Goal: Task Accomplishment & Management: Manage account settings

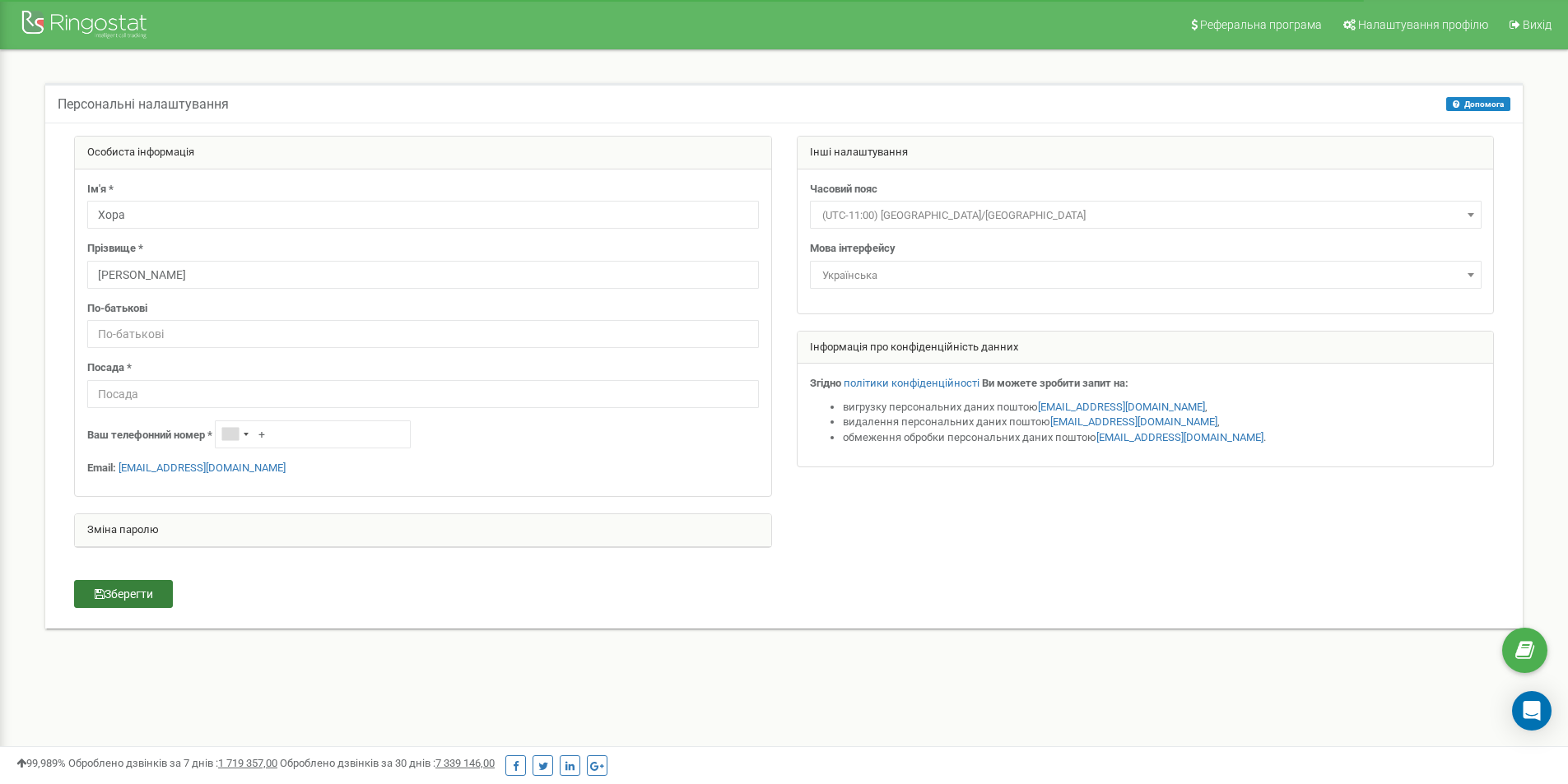
click at [152, 586] on button "Зберегти" at bounding box center [123, 594] width 99 height 28
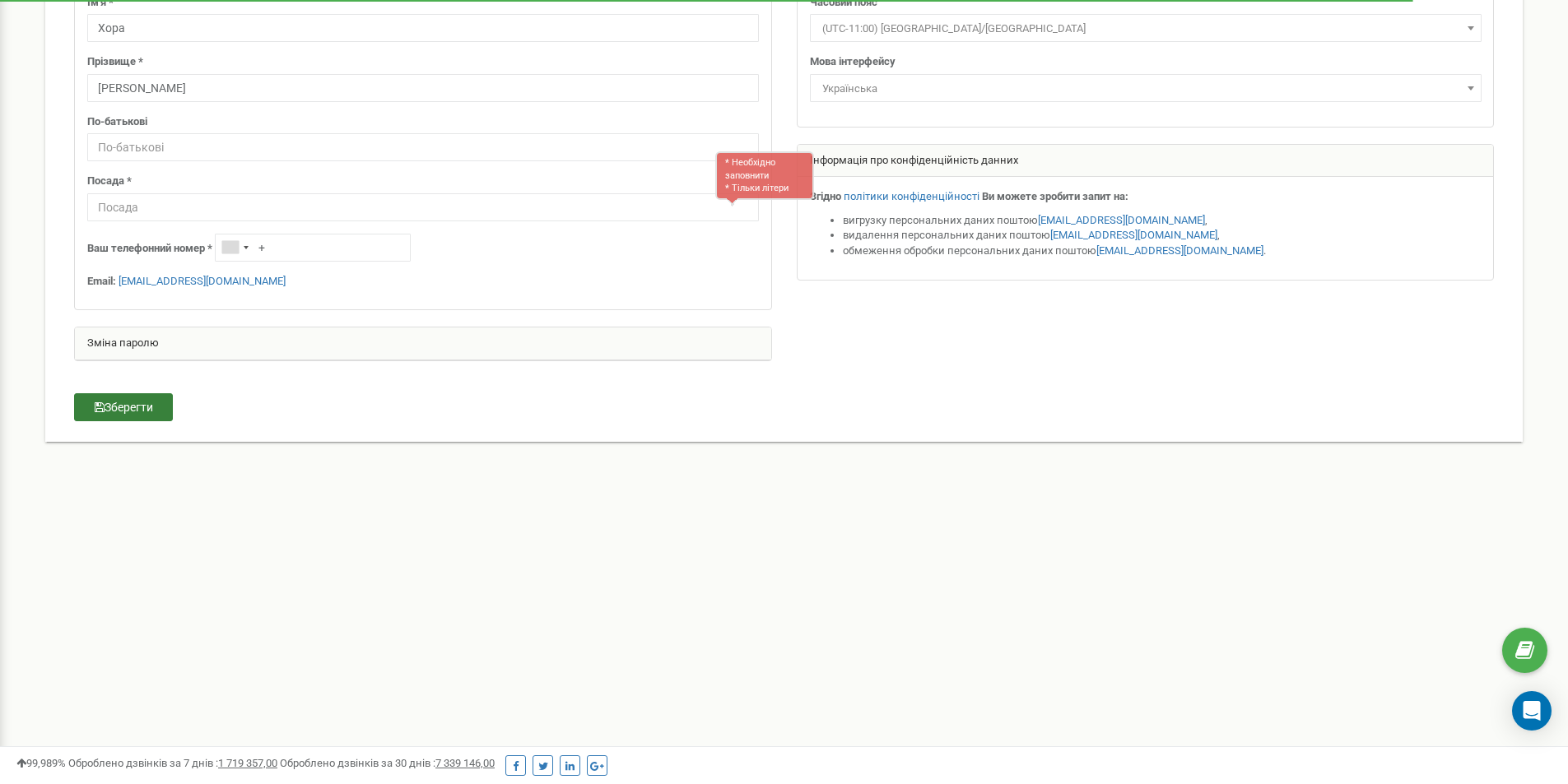
scroll to position [204, 0]
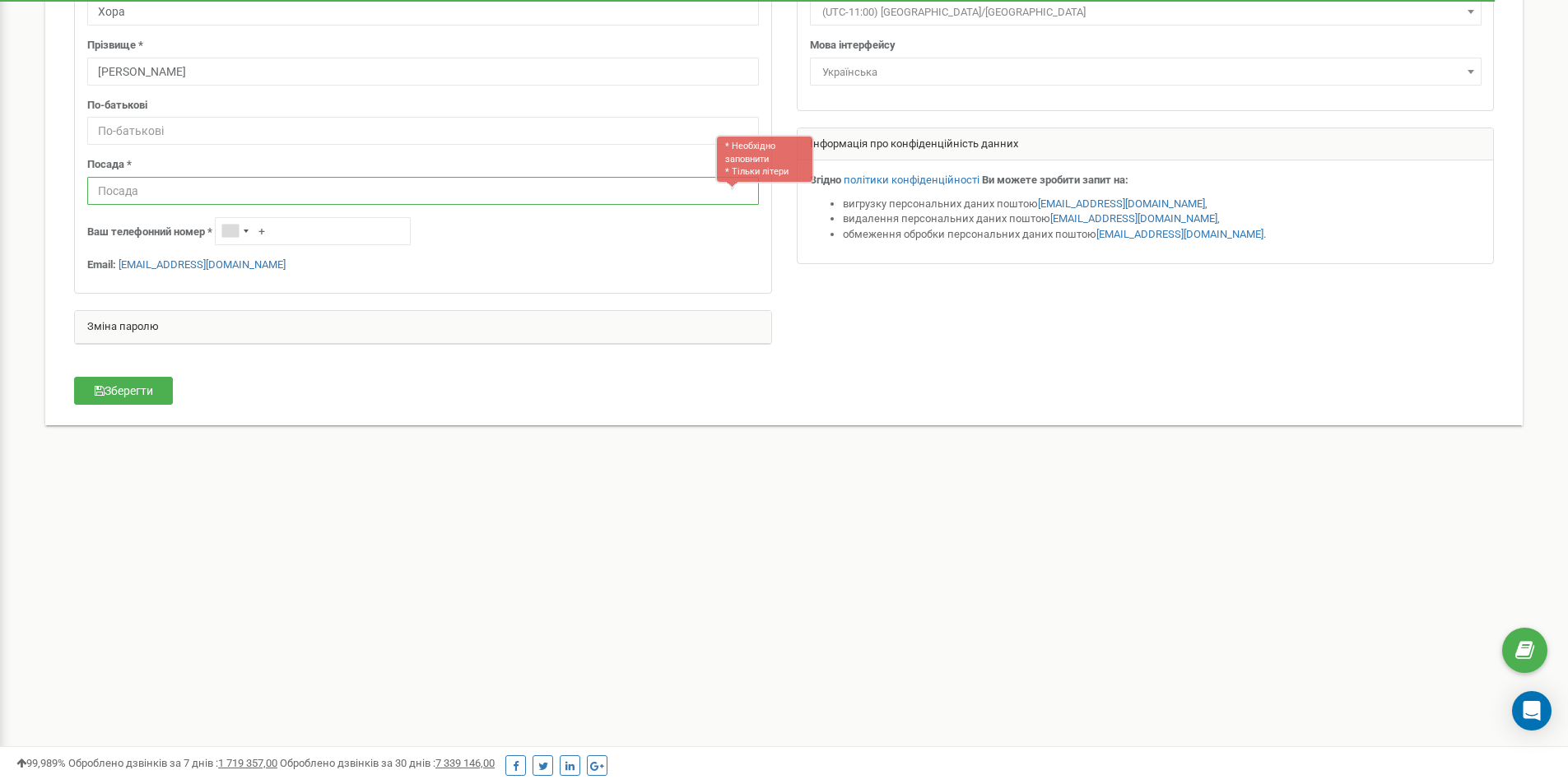
type input "s"
type input "Manager"
click at [149, 388] on button "Зберегти" at bounding box center [123, 391] width 99 height 28
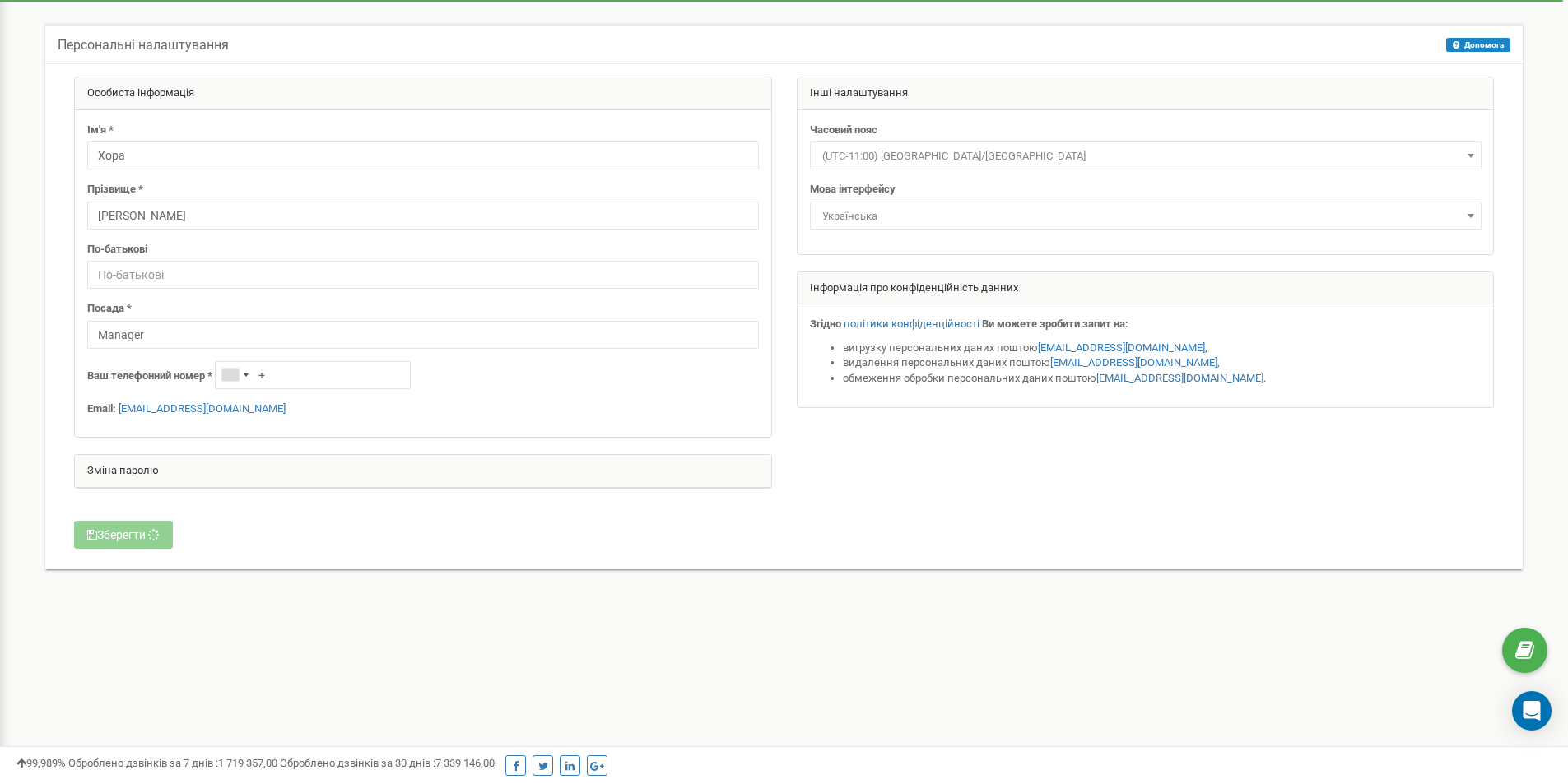
scroll to position [0, 0]
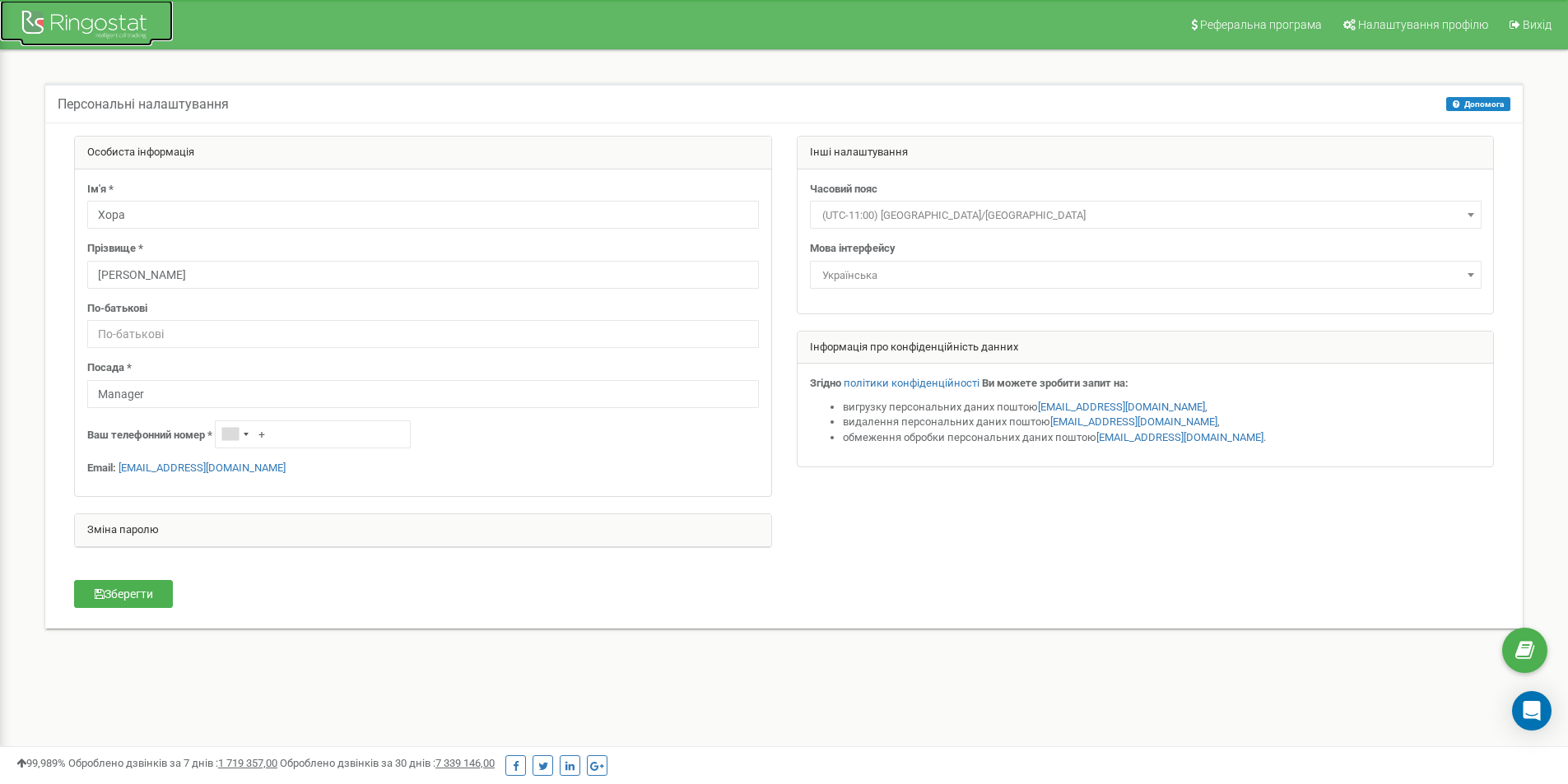
click at [112, 24] on div at bounding box center [86, 26] width 132 height 40
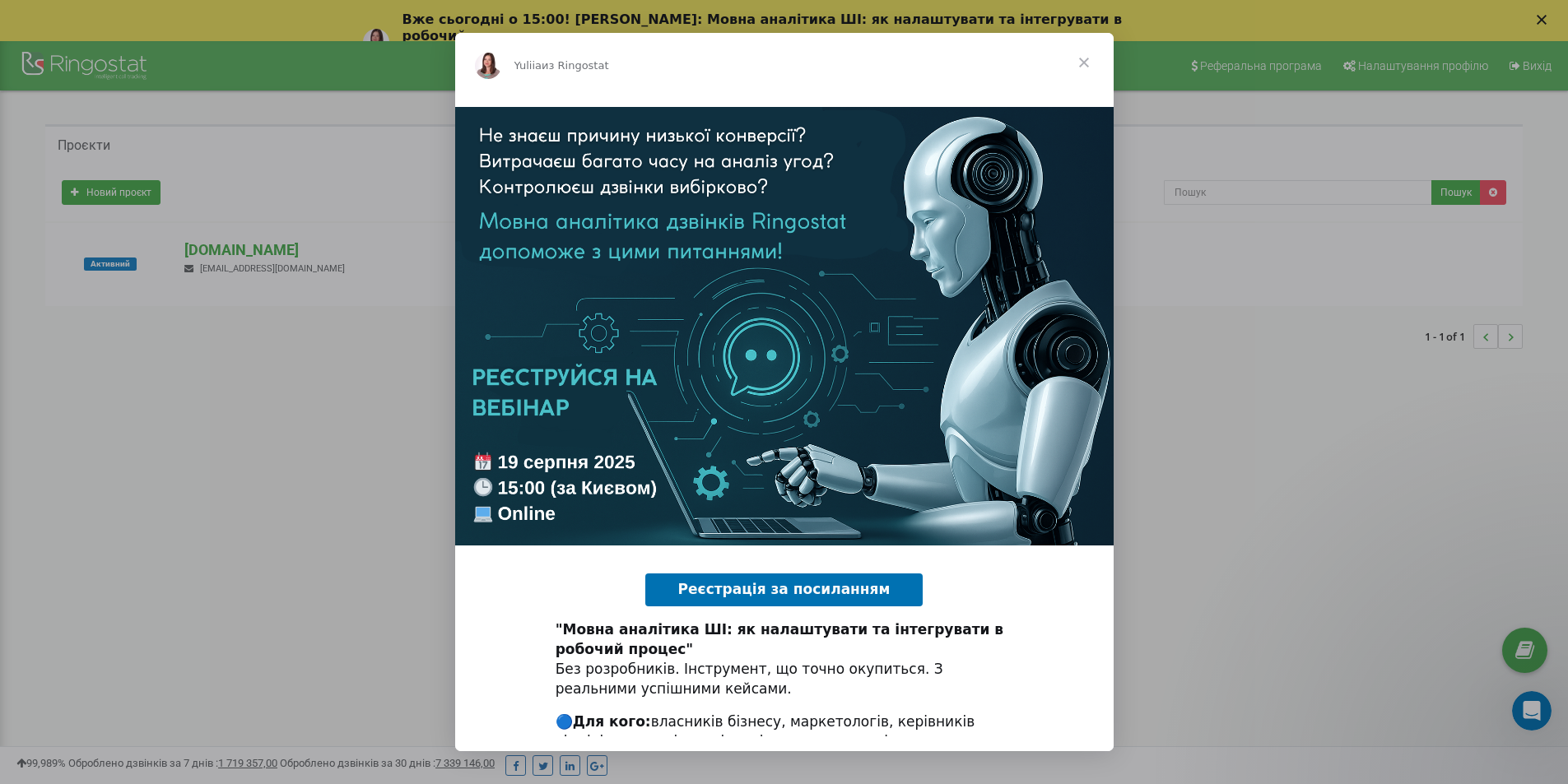
click at [1086, 63] on span "Закрыть" at bounding box center [1084, 62] width 59 height 59
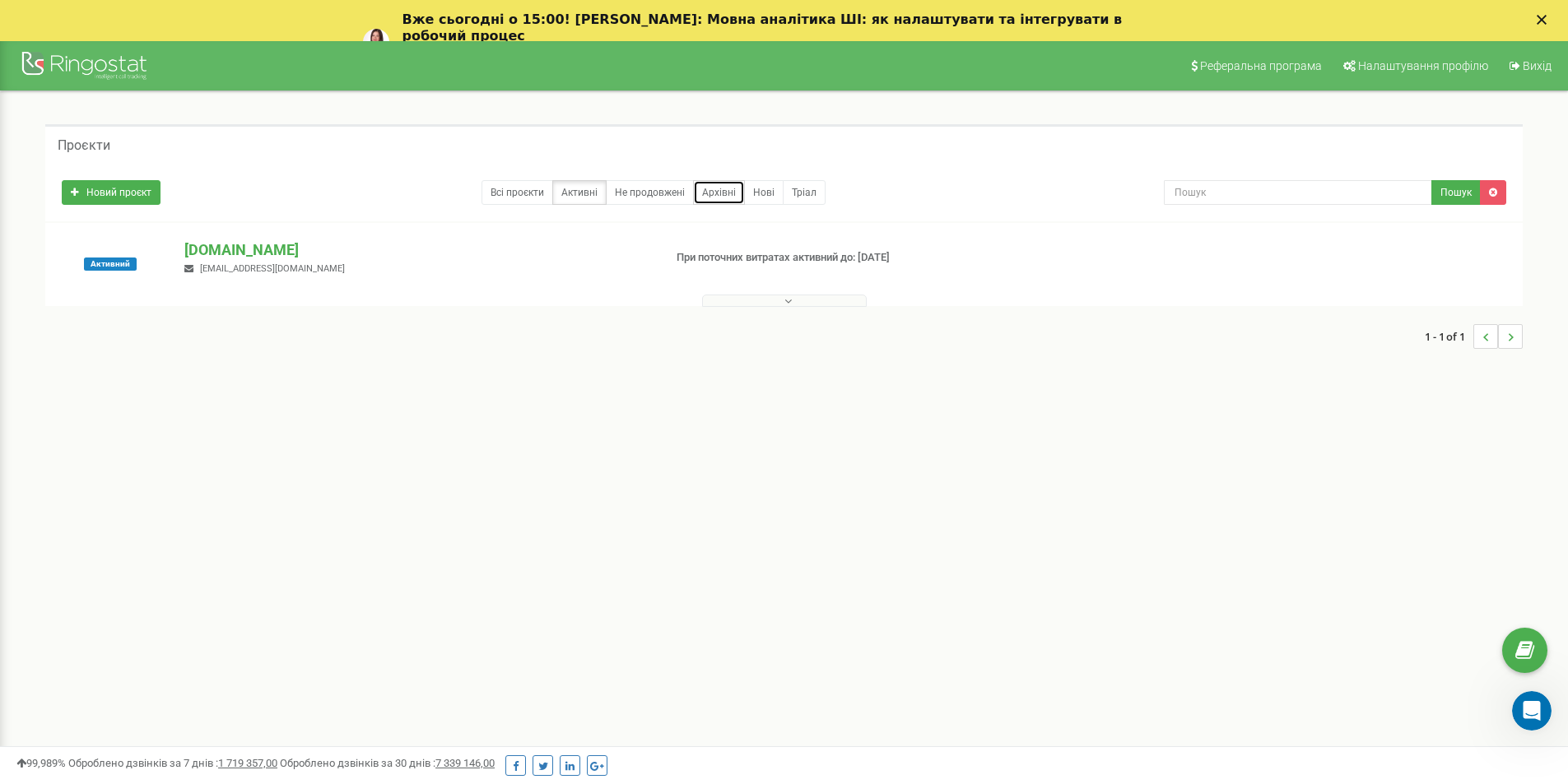
click at [716, 188] on link "Архівні" at bounding box center [719, 192] width 51 height 24
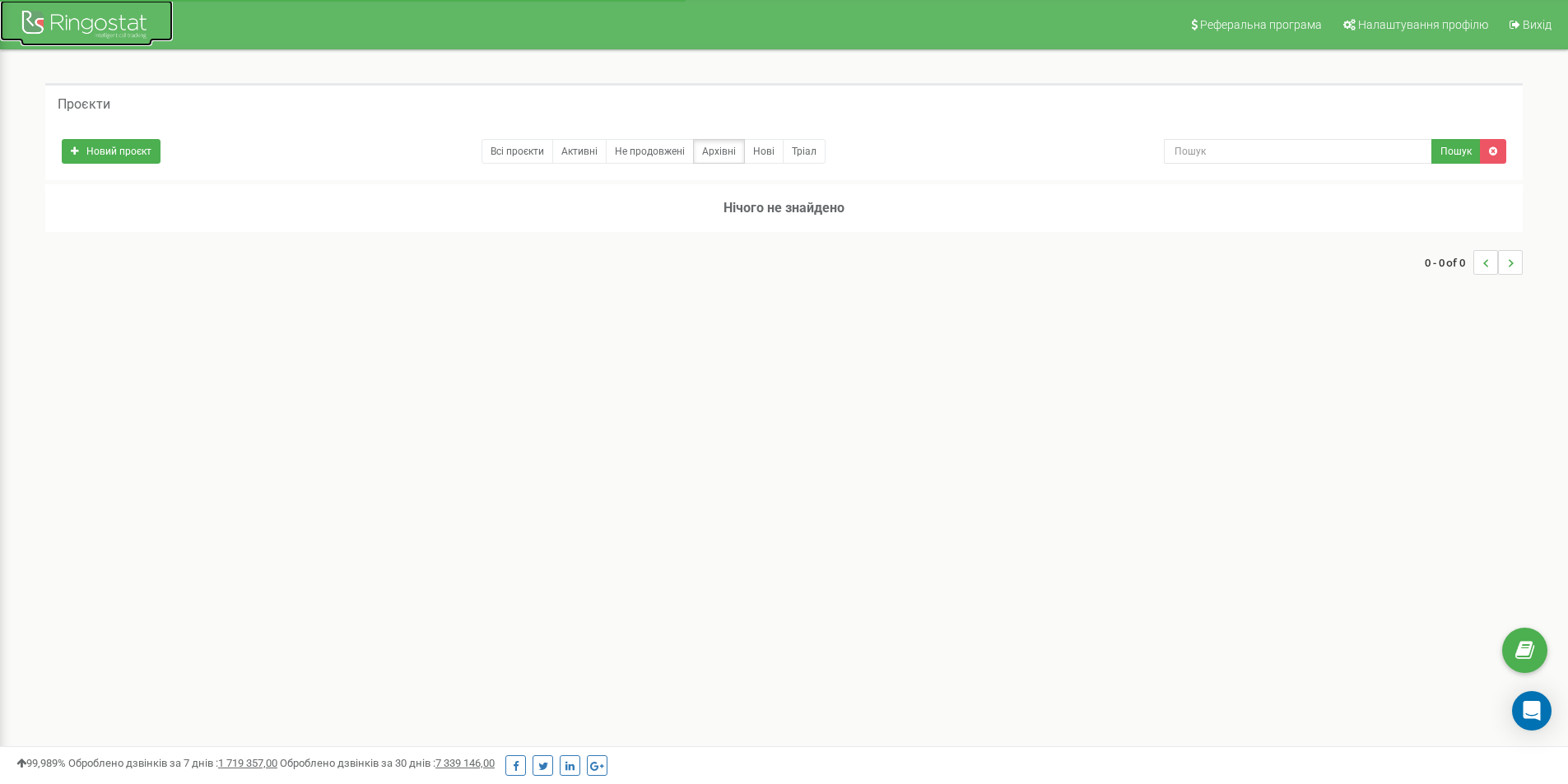
click at [90, 24] on div at bounding box center [86, 26] width 132 height 40
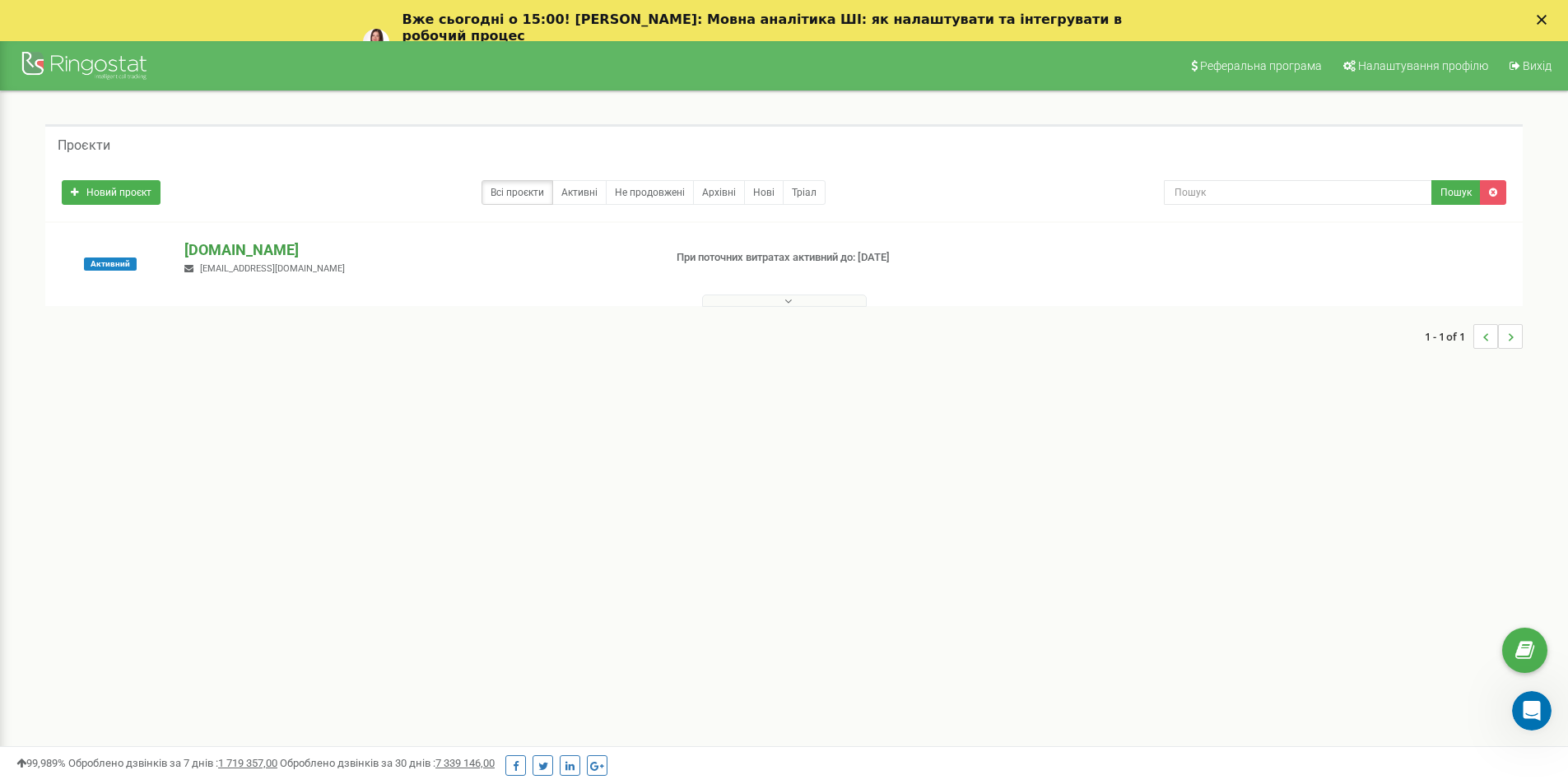
scroll to position [82, 0]
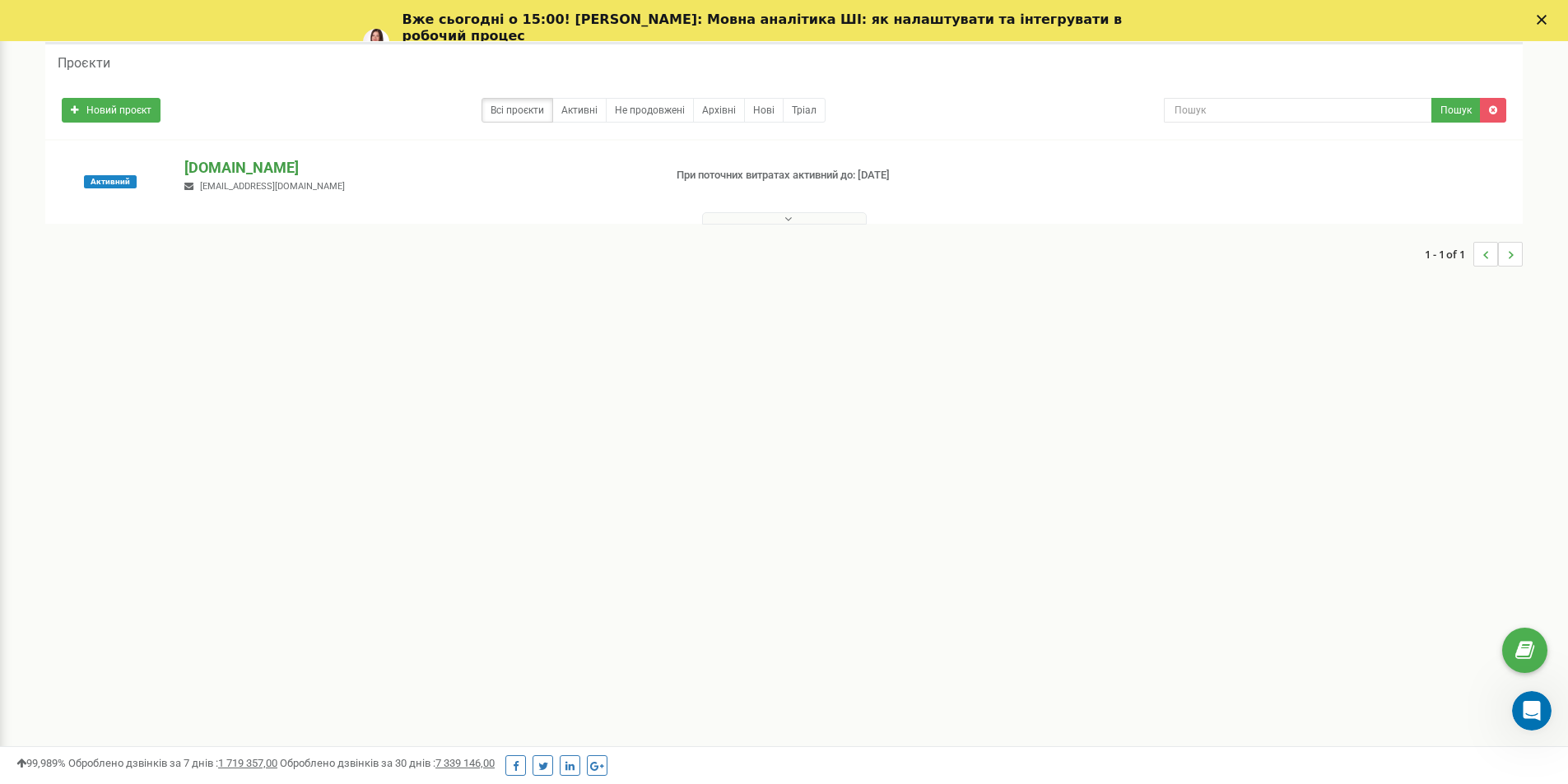
click at [314, 171] on p "brokbridge.UA" at bounding box center [417, 168] width 465 height 21
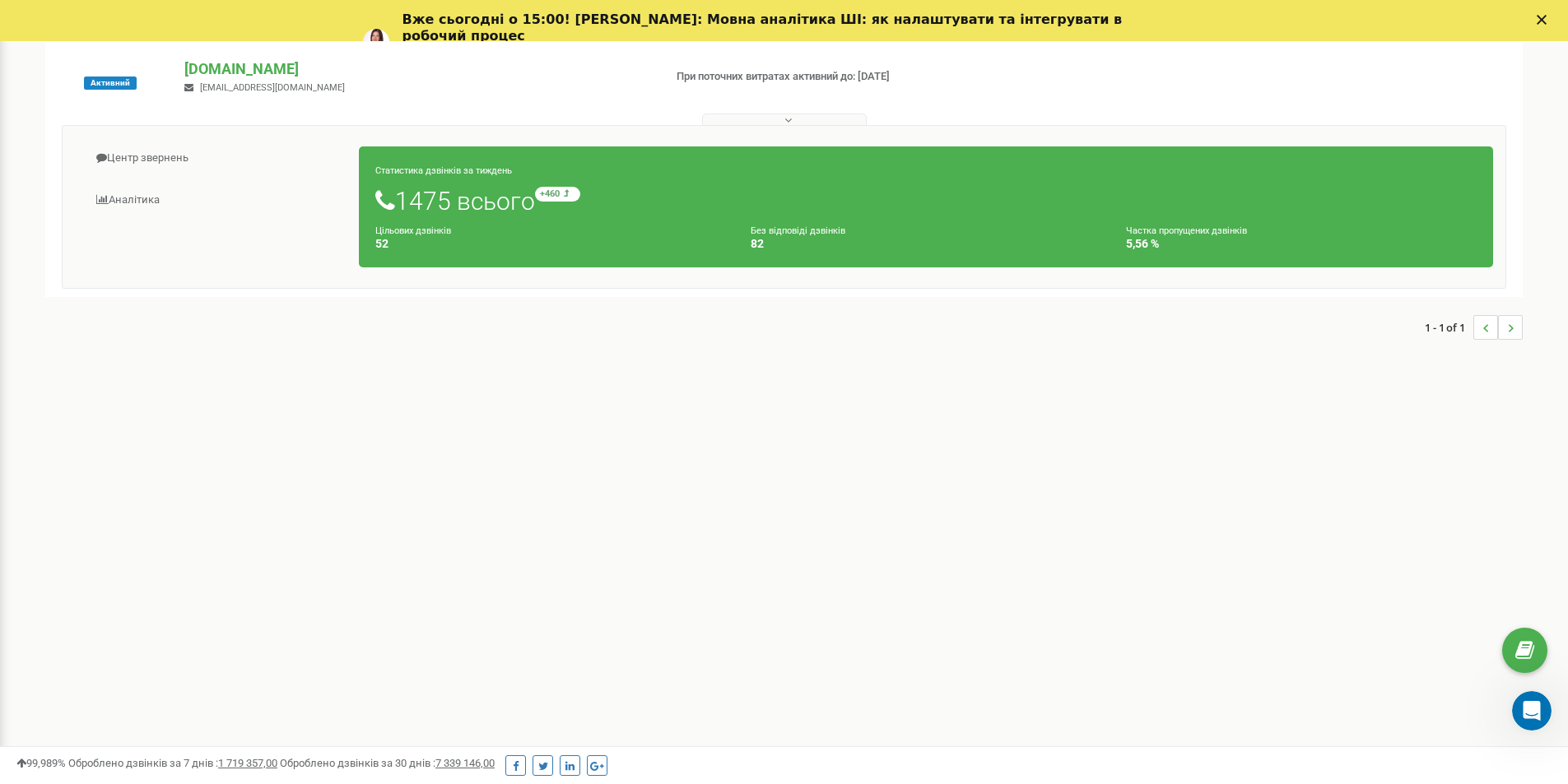
scroll to position [0, 0]
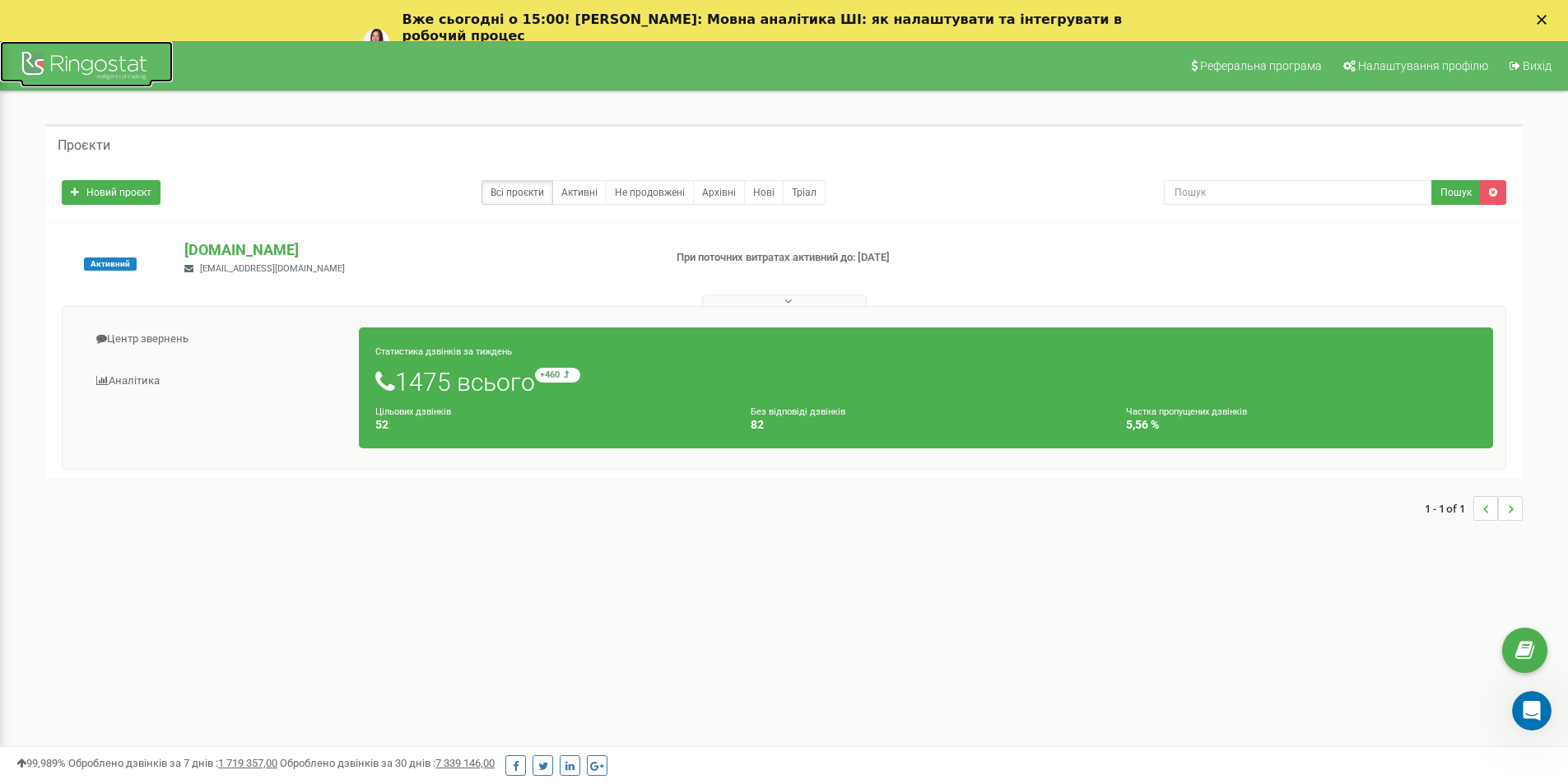
click at [74, 60] on div at bounding box center [86, 67] width 132 height 40
